Goal: Complete application form: Fill out and submit a form for a specific purpose

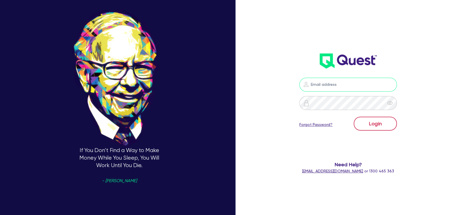
type input "[EMAIL_ADDRESS][PERSON_NAME][DOMAIN_NAME]"
drag, startPoint x: 379, startPoint y: 123, endPoint x: 373, endPoint y: 123, distance: 5.9
click at [379, 123] on button "Login" at bounding box center [375, 124] width 43 height 14
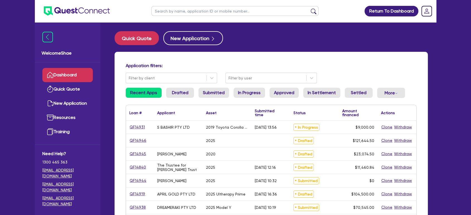
click at [168, 10] on input "text" at bounding box center [234, 11] width 167 height 10
type input "renew"
click at [309, 8] on button "submit" at bounding box center [313, 12] width 9 height 8
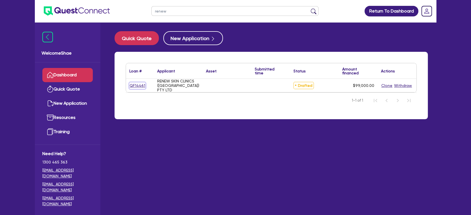
click at [137, 83] on link "QF14461" at bounding box center [137, 86] width 16 height 6
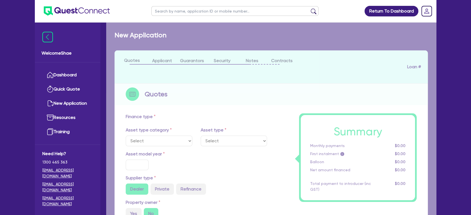
type input "99,000"
type input "4"
type input "3,960"
type input "10.5"
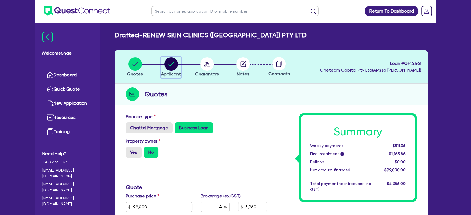
click at [174, 66] on circle "button" at bounding box center [171, 63] width 13 height 13
select select "COMPANY"
select select "HEALTH_BEAUTY"
select select "HAIR_BEAUTY_SALONS"
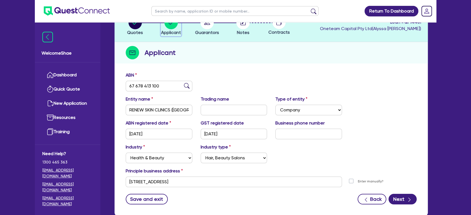
scroll to position [76, 0]
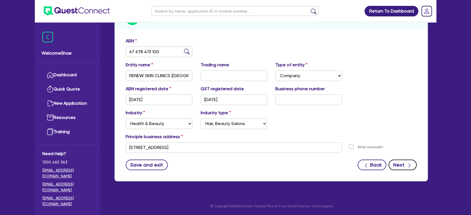
click at [410, 163] on icon "button" at bounding box center [410, 166] width 6 height 6
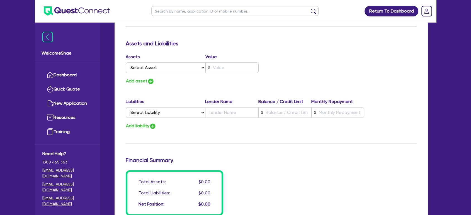
scroll to position [431, 0]
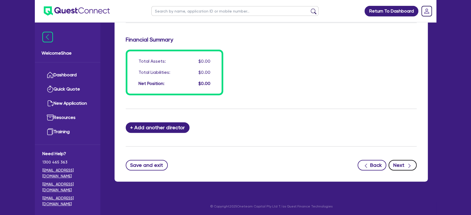
click at [400, 165] on button "Next" at bounding box center [403, 165] width 28 height 11
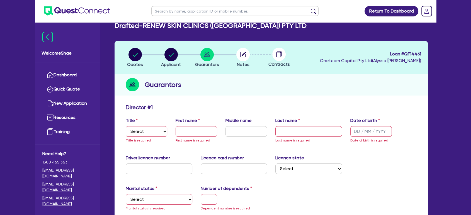
scroll to position [0, 0]
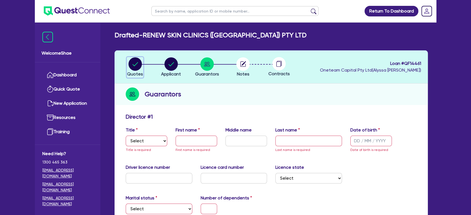
click at [136, 64] on circle "button" at bounding box center [135, 63] width 13 height 13
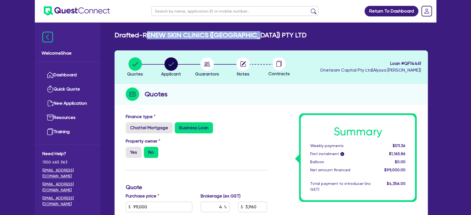
drag, startPoint x: 148, startPoint y: 35, endPoint x: 265, endPoint y: 33, distance: 116.8
click at [265, 33] on div "Drafted - RENEW SKIN CLINICS (VIC) PTY LTD" at bounding box center [271, 35] width 322 height 8
click at [265, 34] on div "Drafted - RENEW SKIN CLINICS (VIC) PTY LTD" at bounding box center [271, 35] width 322 height 8
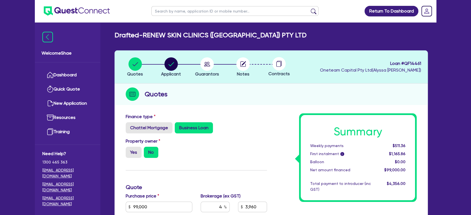
drag, startPoint x: 18, startPoint y: 112, endPoint x: 24, endPoint y: 112, distance: 6.7
click at [18, 112] on div "Return To Dashboard Edit Profile Logout Welcome Shae Dashboard Quick Quote New …" at bounding box center [235, 190] width 471 height 381
click at [170, 63] on circle "button" at bounding box center [171, 63] width 13 height 13
select select "COMPANY"
select select "HEALTH_BEAUTY"
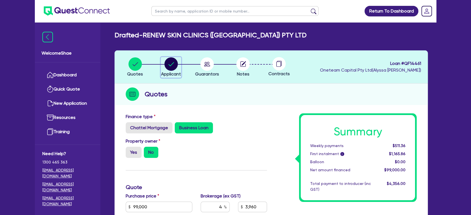
select select "HAIR_BEAUTY_SALONS"
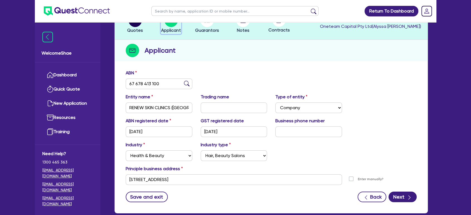
scroll to position [14, 0]
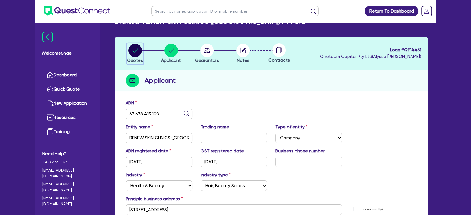
click at [136, 50] on icon "button" at bounding box center [135, 51] width 6 height 4
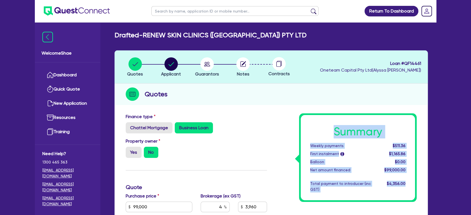
drag, startPoint x: 324, startPoint y: 129, endPoint x: 414, endPoint y: 185, distance: 106.0
click at [414, 185] on div "Summary Weekly payments $511.36 First instalment i $1,165.86 Balloon $0.00 Net …" at bounding box center [358, 157] width 114 height 85
click at [411, 185] on div "Summary Weekly payments $511.36 First instalment i $1,165.86 Balloon $0.00 Net …" at bounding box center [358, 157] width 114 height 85
drag, startPoint x: 408, startPoint y: 182, endPoint x: 317, endPoint y: 133, distance: 102.9
click at [317, 133] on div "Summary Weekly payments $511.36 First instalment i $1,165.86 Balloon $0.00 Net …" at bounding box center [358, 157] width 114 height 85
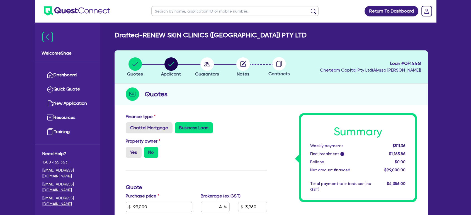
click at [415, 63] on span "Loan # QF14461" at bounding box center [370, 63] width 101 height 7
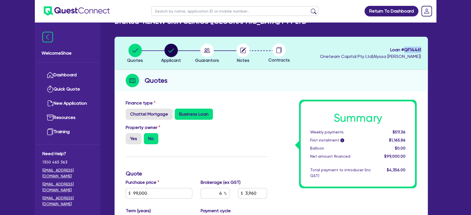
select select "COMPANY"
select select "HEALTH_BEAUTY"
select select "HAIR_BEAUTY_SALONS"
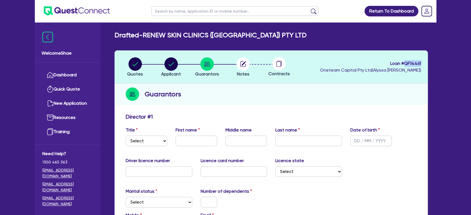
scroll to position [76, 0]
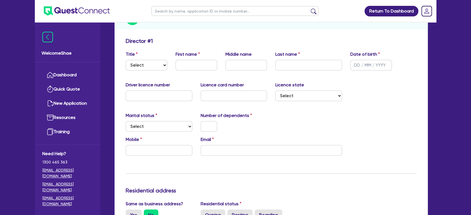
select select "COMPANY"
select select "HEALTH_BEAUTY"
select select "HAIR_BEAUTY_SALONS"
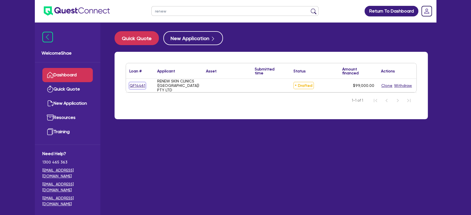
click at [136, 86] on link "QF14461" at bounding box center [137, 86] width 16 height 6
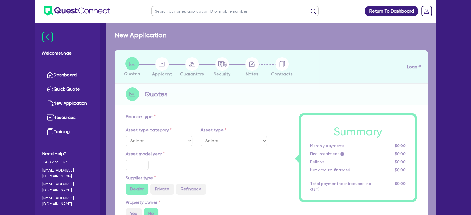
type input "99,000"
type input "4"
type input "3,960"
type input "10.5"
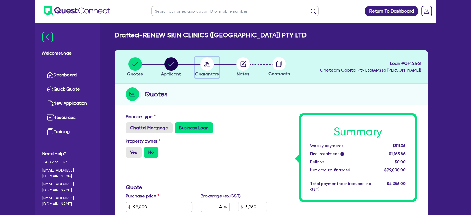
drag, startPoint x: 203, startPoint y: 66, endPoint x: 209, endPoint y: 80, distance: 15.5
click at [203, 66] on circle "button" at bounding box center [206, 63] width 13 height 13
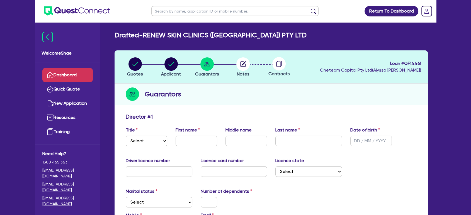
click at [64, 76] on link "Dashboard" at bounding box center [67, 75] width 50 height 14
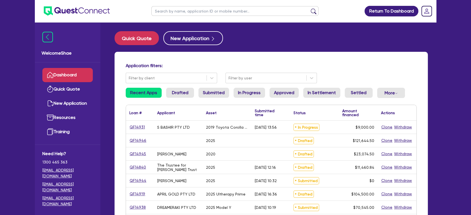
click at [172, 11] on input "text" at bounding box center [234, 11] width 167 height 10
type input "14524"
click at [309, 8] on button "submit" at bounding box center [313, 12] width 9 height 8
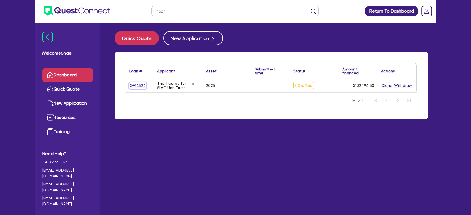
click at [137, 85] on link "QF14524" at bounding box center [137, 86] width 17 height 6
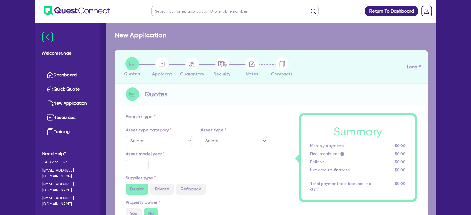
select select "CARS_AND_LIGHT_TRUCKS"
type input "2025"
radio input "true"
type input "130,000"
radio input "true"
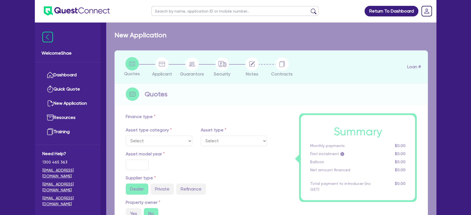
type input "8.99"
type input "1,400"
select select "PASSENGER_VEHICLES"
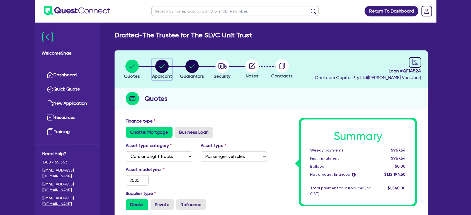
click at [168, 70] on icon "button" at bounding box center [161, 66] width 13 height 13
select select "TRUST"
select select "COMPANY"
select select "HEALTH_BEAUTY"
select select "[MEDICAL_DATA]_[MEDICAL_DATA]_SERVICES"
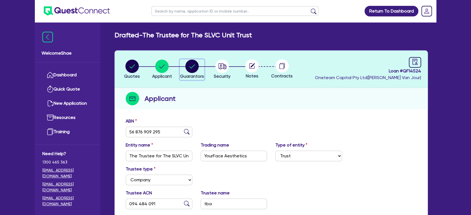
click at [197, 64] on circle "button" at bounding box center [191, 66] width 13 height 13
select select "MR"
select select "VIC"
select select "MARRIED"
select select "PROPERTY"
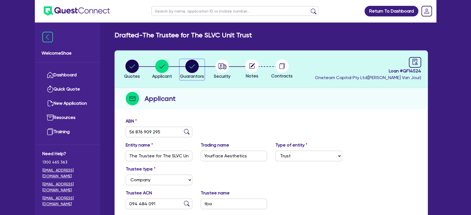
select select "CASH"
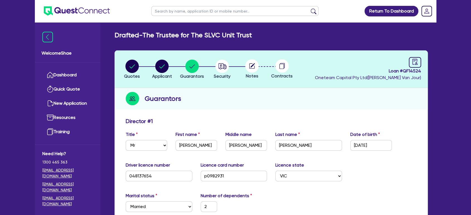
click at [256, 67] on circle at bounding box center [251, 65] width 13 height 13
click at [416, 70] on span "Loan # QF14524" at bounding box center [368, 71] width 106 height 7
copy span "QF14524"
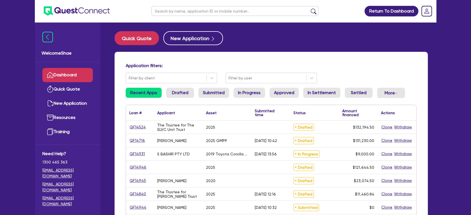
click at [177, 13] on input "text" at bounding box center [234, 11] width 167 height 10
click at [140, 128] on link "QF14524" at bounding box center [137, 127] width 17 height 6
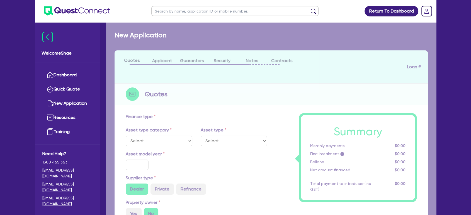
select select "CARS_AND_LIGHT_TRUCKS"
type input "2025"
radio input "true"
type input "130,000"
radio input "true"
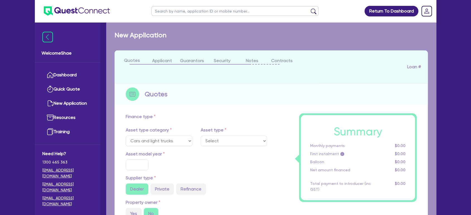
type input "8.99"
type input "1,400"
select select "PASSENGER_VEHICLES"
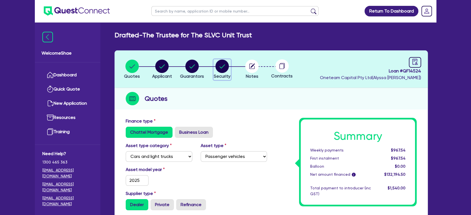
click at [219, 66] on circle "button" at bounding box center [222, 66] width 13 height 13
select select "CARS_AND_LIGHT_TRUCKS"
select select "PASSENGER_VEHICLES"
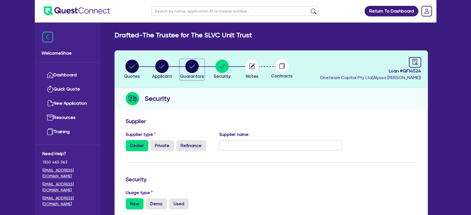
click at [195, 66] on circle "button" at bounding box center [191, 66] width 13 height 13
select select "MR"
select select "VIC"
select select "MARRIED"
select select "PROPERTY"
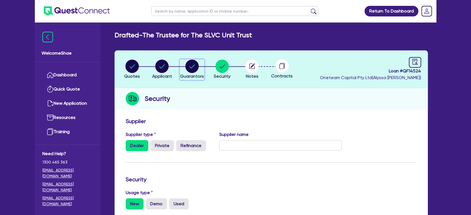
select select "CASH"
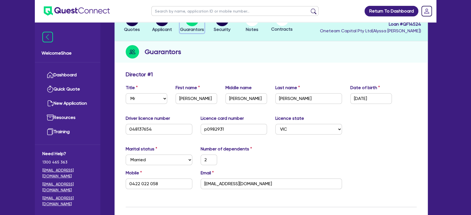
scroll to position [45, 0]
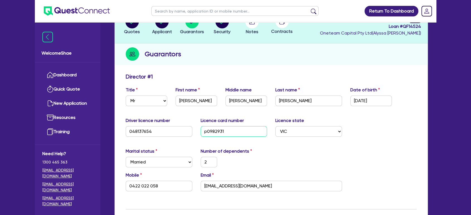
click at [204, 132] on input "p0982931" at bounding box center [234, 131] width 67 height 11
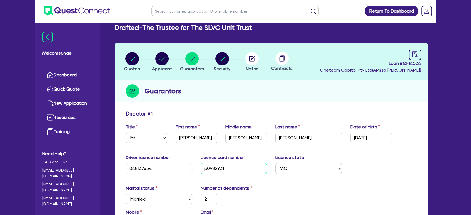
scroll to position [0, 0]
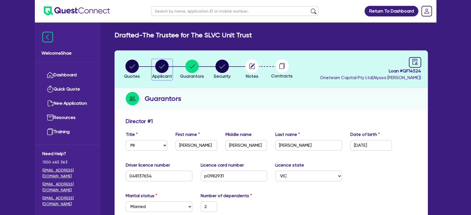
click at [163, 69] on circle "button" at bounding box center [161, 66] width 13 height 13
select select "TRUST"
select select "COMPANY"
select select "HEALTH_BEAUTY"
select select "[MEDICAL_DATA]_[MEDICAL_DATA]_SERVICES"
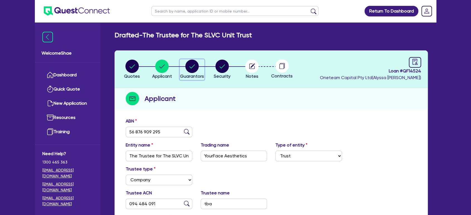
click at [193, 64] on circle "button" at bounding box center [191, 66] width 13 height 13
select select "MR"
select select "VIC"
select select "MARRIED"
select select "PROPERTY"
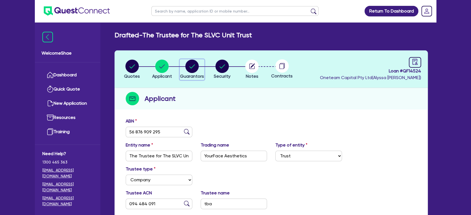
select select "CASH"
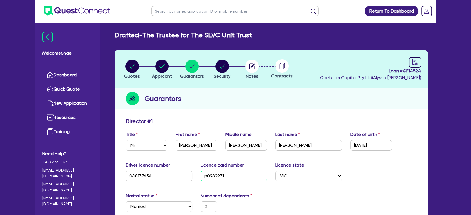
click at [206, 176] on input "p0982931" at bounding box center [234, 176] width 67 height 11
click at [227, 70] on circle "button" at bounding box center [222, 66] width 13 height 13
select select "CARS_AND_LIGHT_TRUCKS"
select select "PASSENGER_VEHICLES"
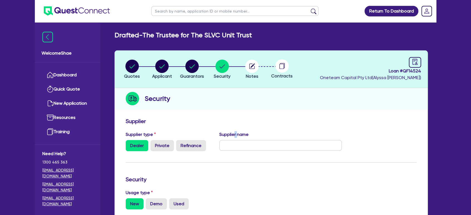
drag, startPoint x: 236, startPoint y: 131, endPoint x: 233, endPoint y: 133, distance: 4.2
click at [234, 133] on label "Supplier name" at bounding box center [233, 134] width 29 height 7
click at [224, 133] on label "Supplier name" at bounding box center [233, 134] width 29 height 7
drag, startPoint x: 195, startPoint y: 69, endPoint x: 182, endPoint y: 70, distance: 12.3
click at [195, 69] on circle "button" at bounding box center [191, 66] width 13 height 13
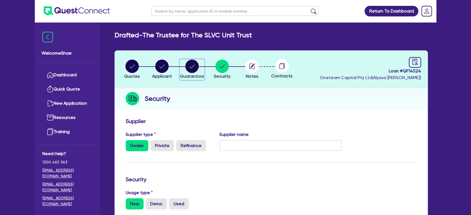
select select "MR"
select select "VIC"
select select "MARRIED"
select select "PROPERTY"
select select "CASH"
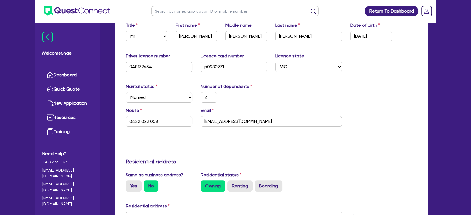
scroll to position [124, 0]
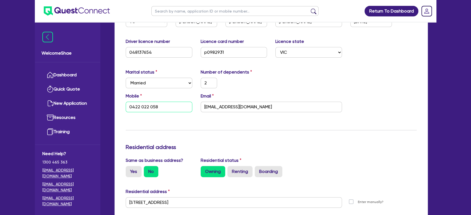
click at [174, 110] on input "0422 022 058" at bounding box center [159, 107] width 67 height 11
click at [209, 127] on div "Update residential status for Director #1 Boarding is only acceptable when the …" at bounding box center [271, 206] width 291 height 425
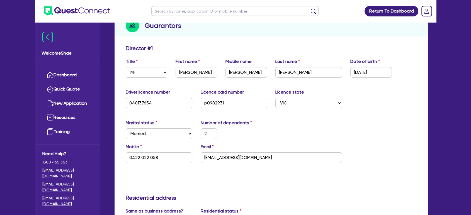
scroll to position [62, 0]
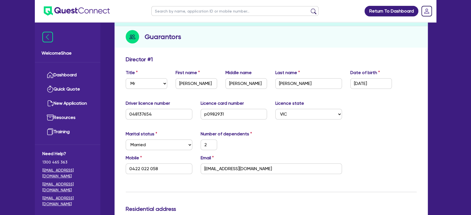
drag, startPoint x: 7, startPoint y: 195, endPoint x: 39, endPoint y: 149, distance: 55.8
click at [168, 13] on input "text" at bounding box center [234, 11] width 167 height 10
type input "waters"
click button "submit" at bounding box center [313, 12] width 9 height 8
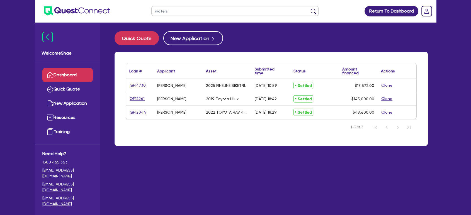
click at [142, 100] on link "QF12261" at bounding box center [137, 99] width 16 height 6
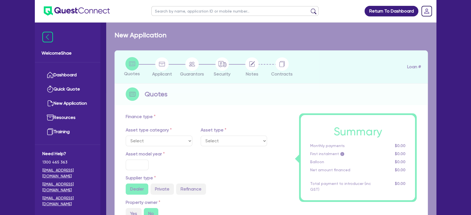
select select "CARS_AND_LIGHT_TRUCKS"
type input "2019"
radio input "false"
radio input "true"
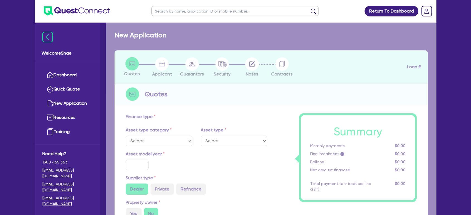
type input "145,000"
type input "4"
type input "5,800"
type input "17.25"
type input "545"
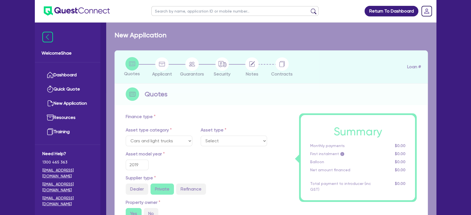
select select "VANS_AND_UTES"
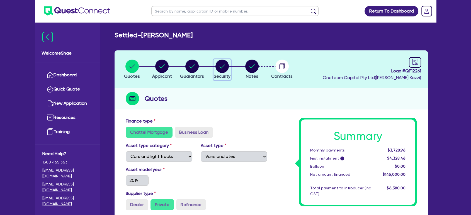
click at [217, 70] on circle "button" at bounding box center [222, 66] width 13 height 13
select select "CARS_AND_LIGHT_TRUCKS"
select select "VANS_AND_UTES"
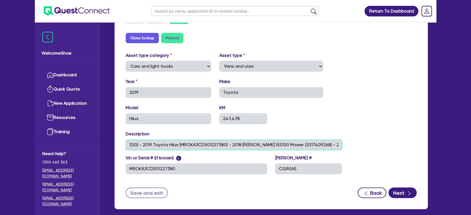
scroll to position [0, 108]
drag, startPoint x: 204, startPoint y: 145, endPoint x: 339, endPoint y: 144, distance: 135.2
click at [339, 144] on input "2012 Komatsu Pc270lc (30320) - 2019 Toyota Hilux (MROKA3CD501227380) - 2018 Fer…" at bounding box center [234, 145] width 216 height 11
click at [334, 144] on input "2012 Komatsu Pc270lc (30320) - 2019 Toyota Hilux (MROKA3CD501227380) - 2018 Fer…" at bounding box center [234, 145] width 216 height 11
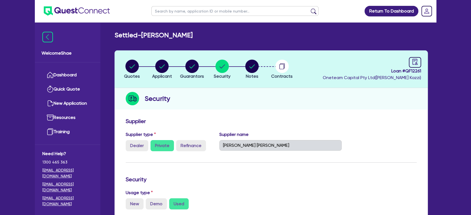
scroll to position [213, 0]
